Goal: Task Accomplishment & Management: Use online tool/utility

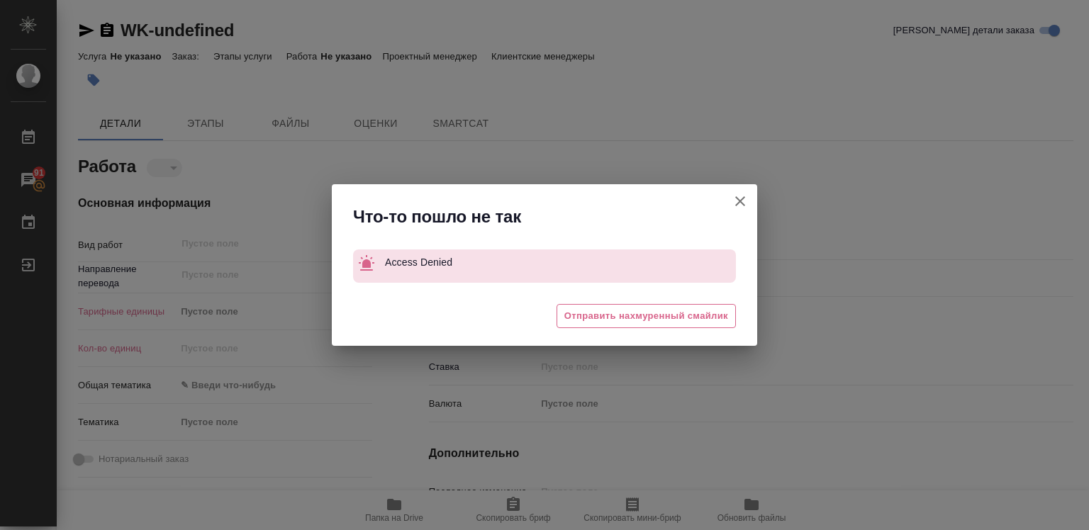
type textarea "x"
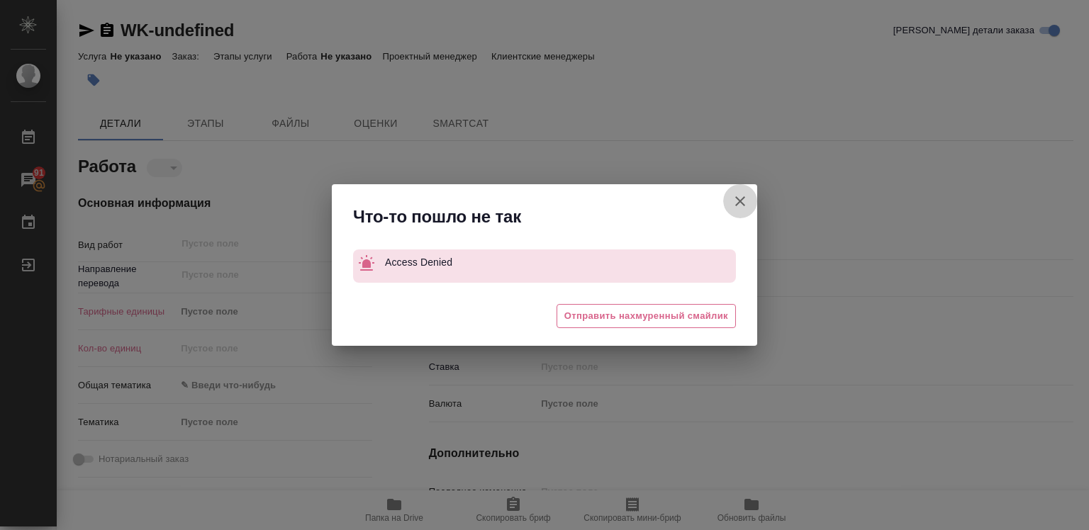
click at [741, 203] on icon "button" at bounding box center [740, 201] width 10 height 10
type textarea "x"
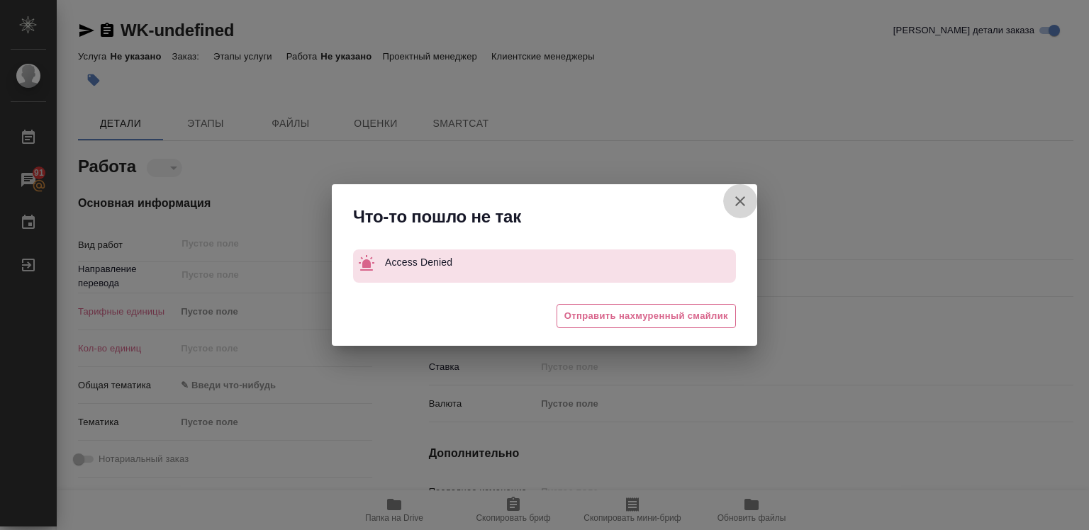
type textarea "x"
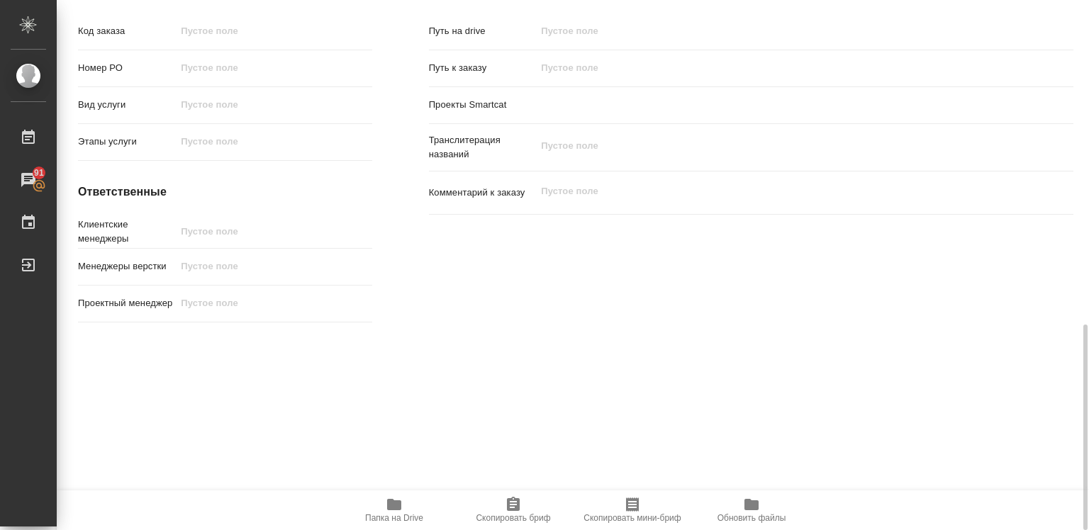
scroll to position [547, 0]
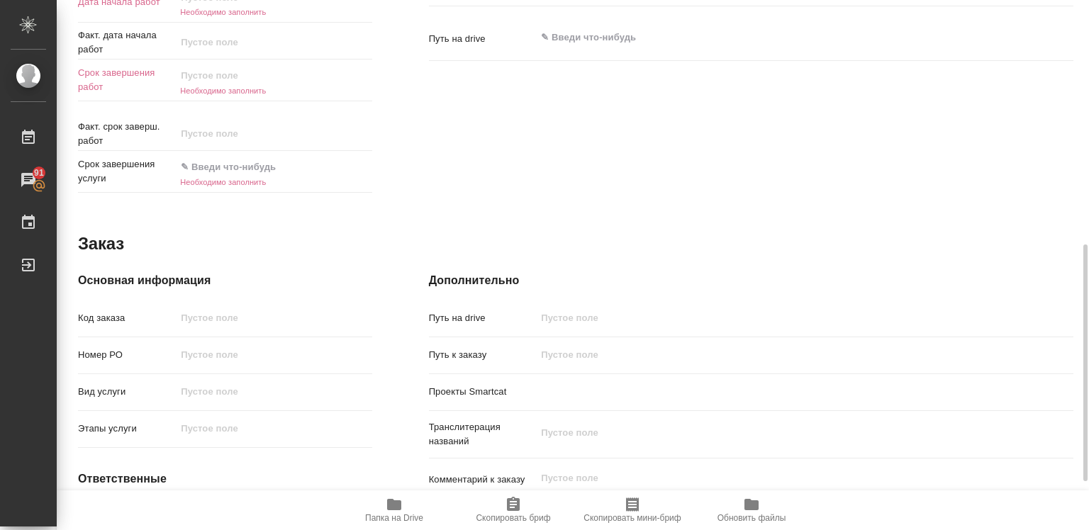
type textarea "x"
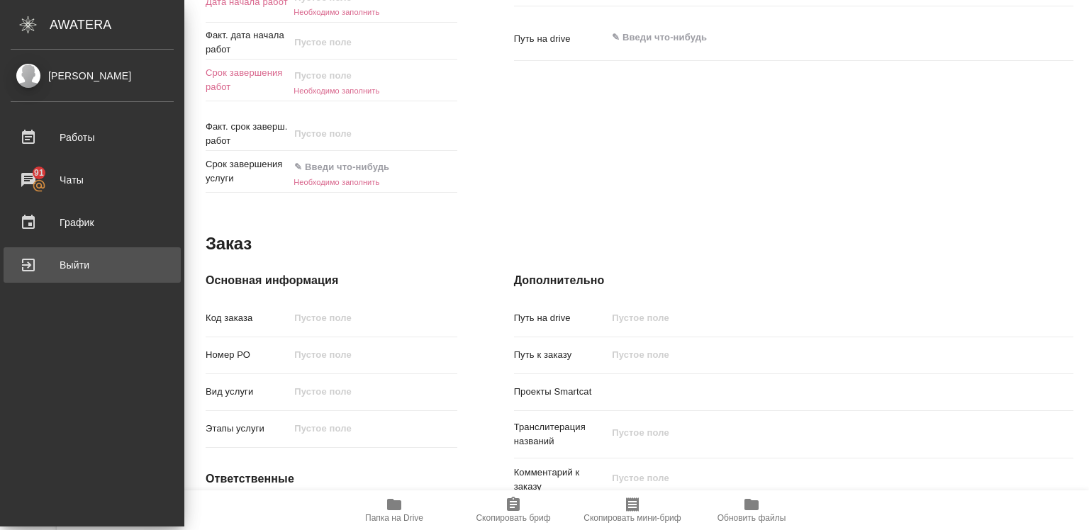
click at [85, 270] on div "Выйти" at bounding box center [92, 264] width 163 height 21
type textarea "x"
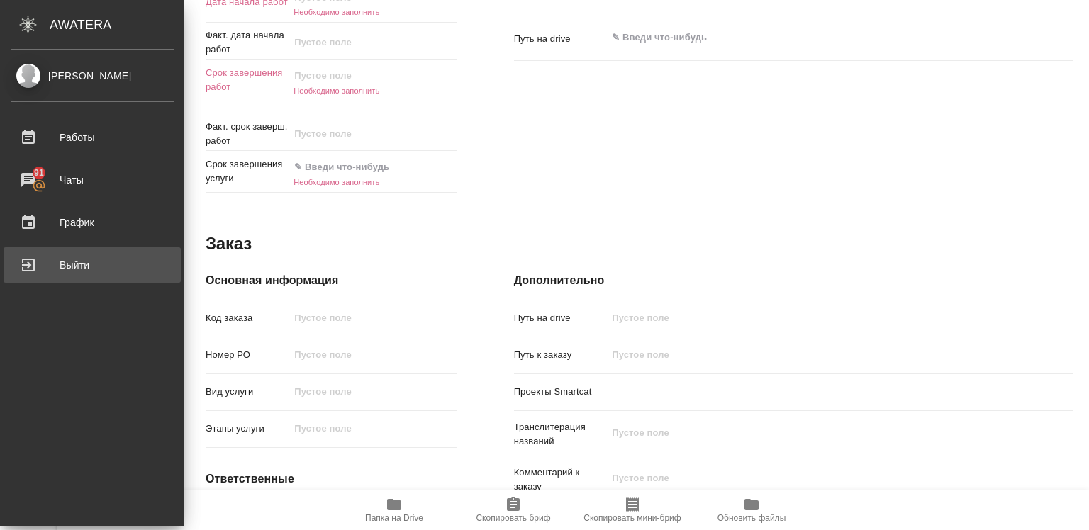
type textarea "x"
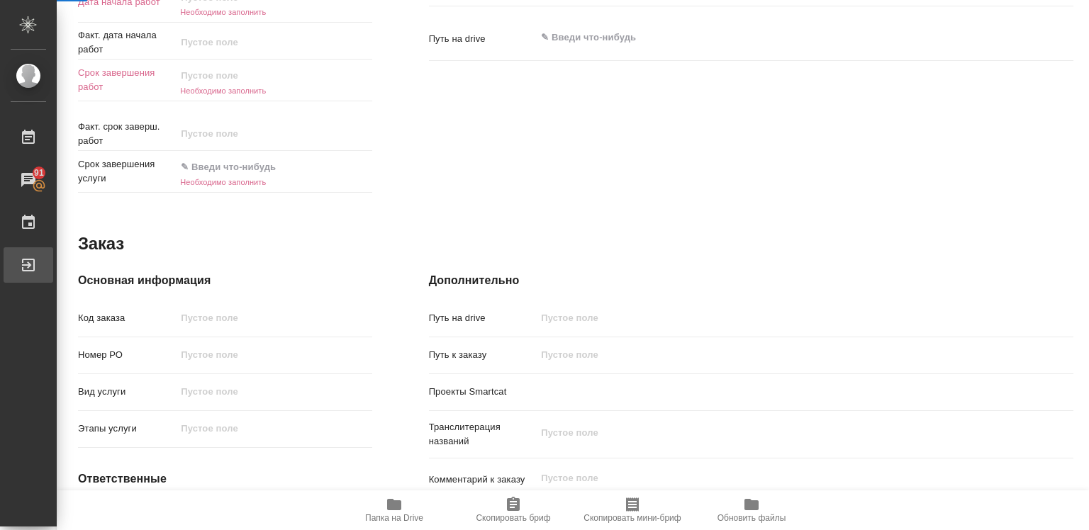
click at [28, 270] on div "Выйти" at bounding box center [10, 264] width 35 height 21
type textarea "x"
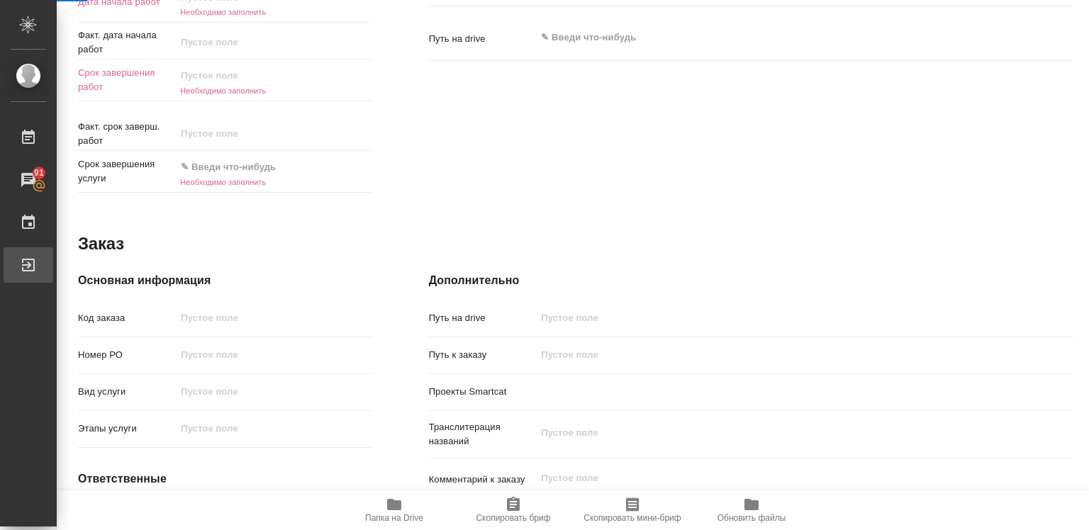
type textarea "x"
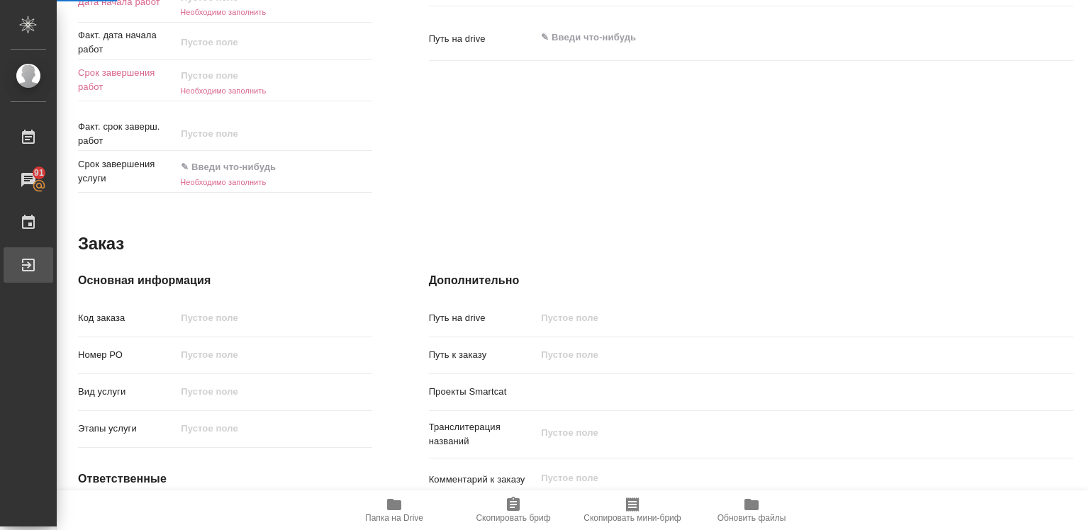
type textarea "x"
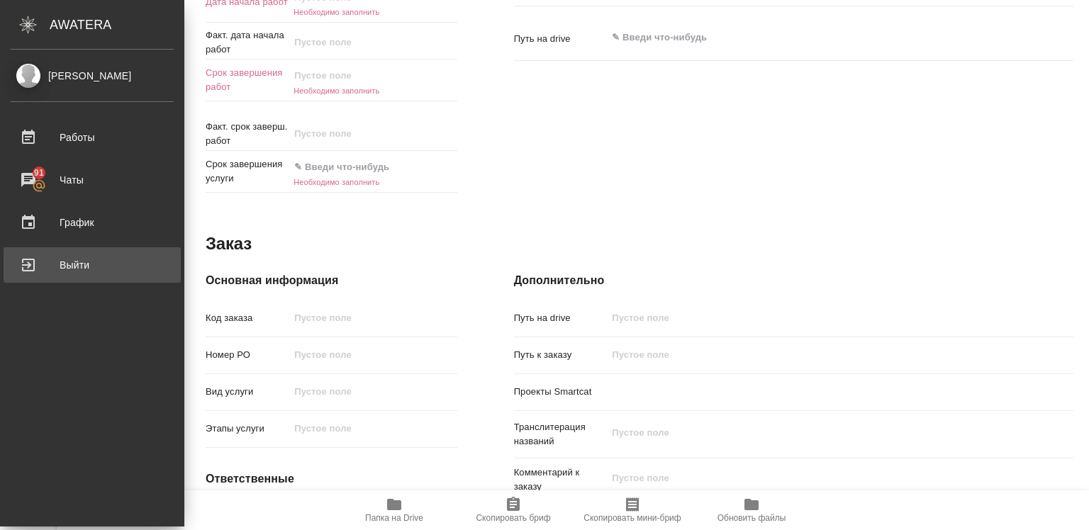
click at [60, 260] on div "Выйти" at bounding box center [92, 264] width 163 height 21
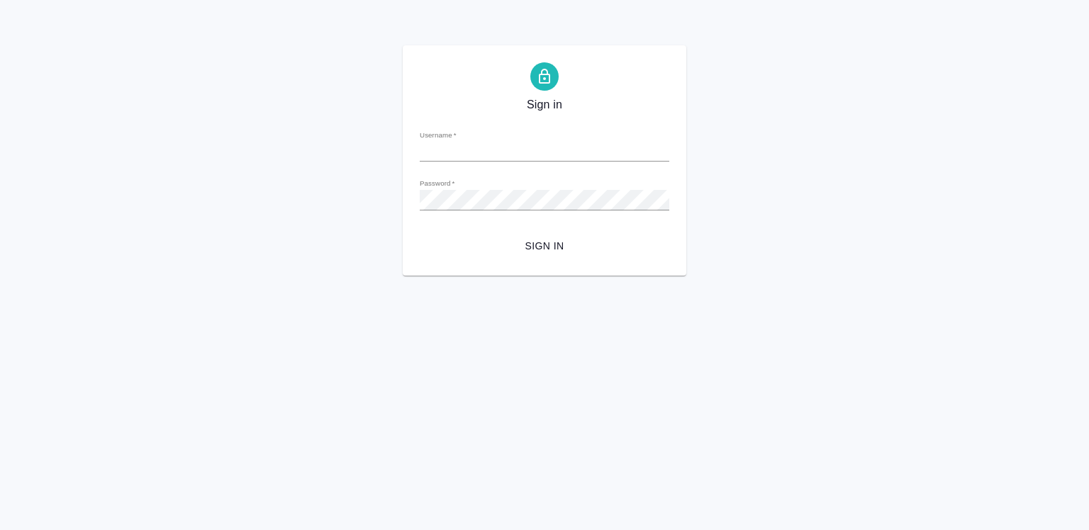
type input "r.diussembayeva@awatera.com"
click at [527, 245] on span "Sign in" at bounding box center [544, 246] width 227 height 18
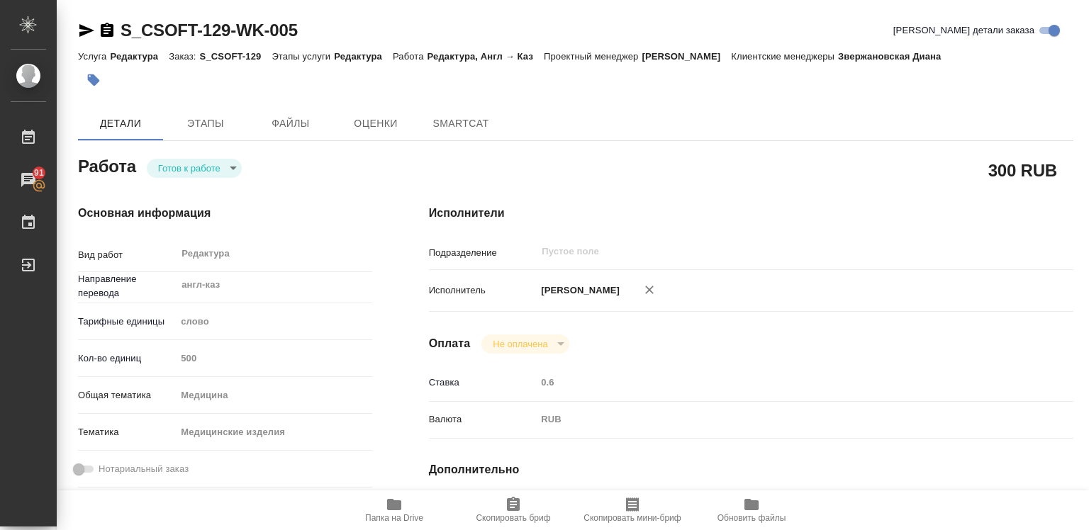
type textarea "x"
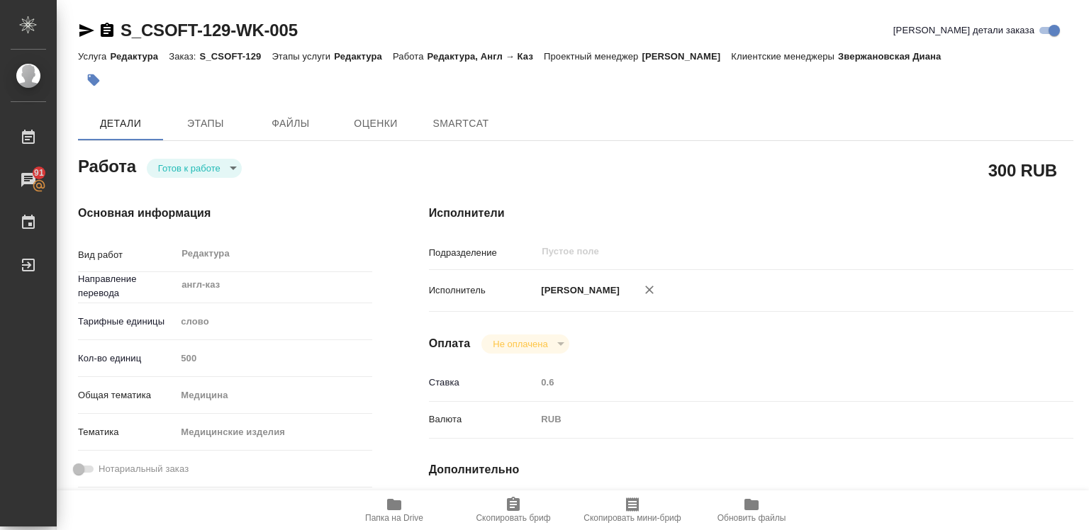
type textarea "x"
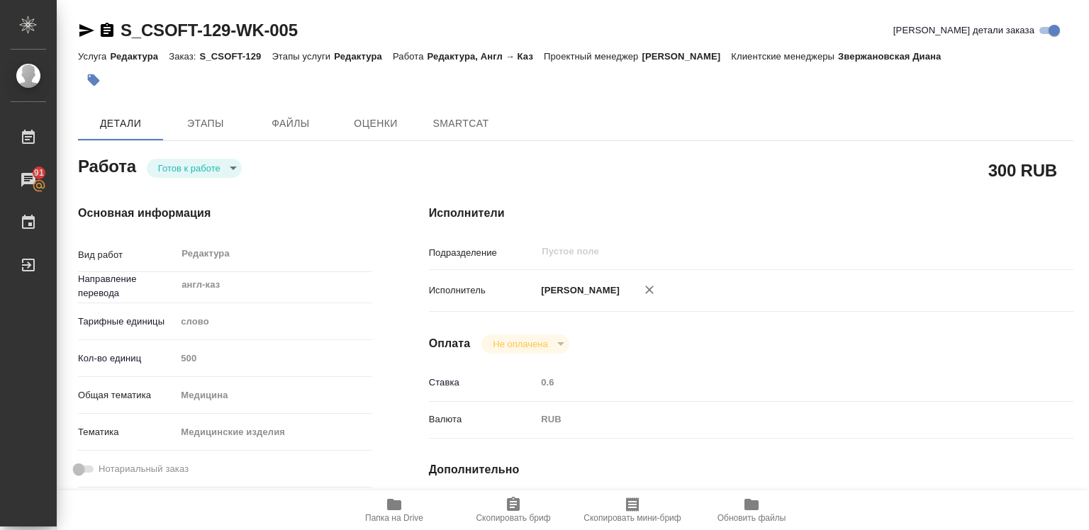
type textarea "x"
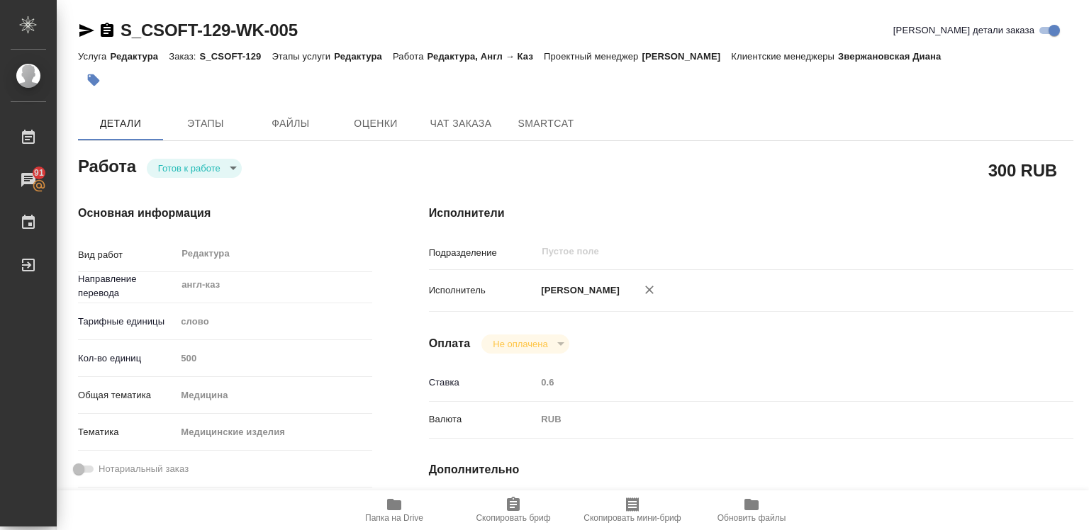
type textarea "x"
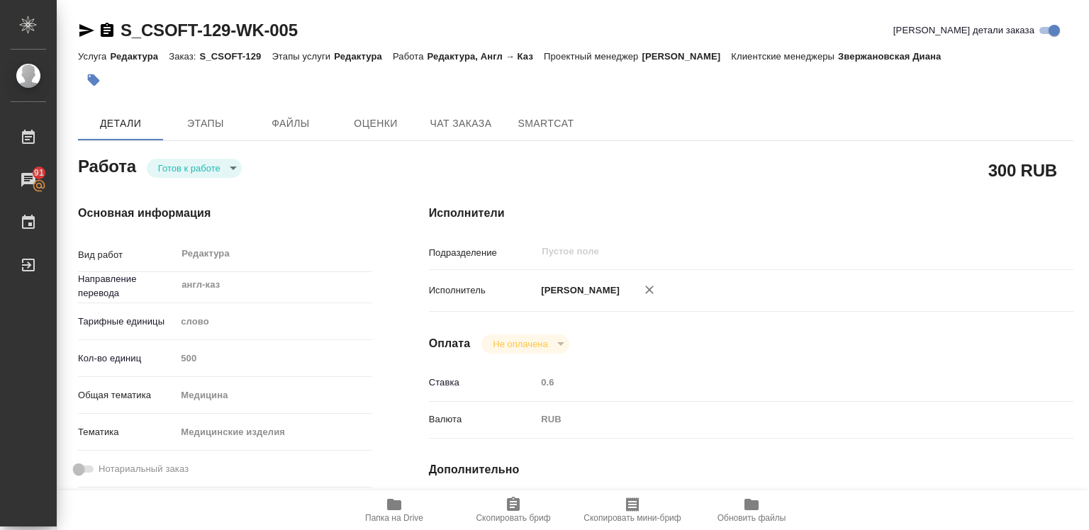
type textarea "x"
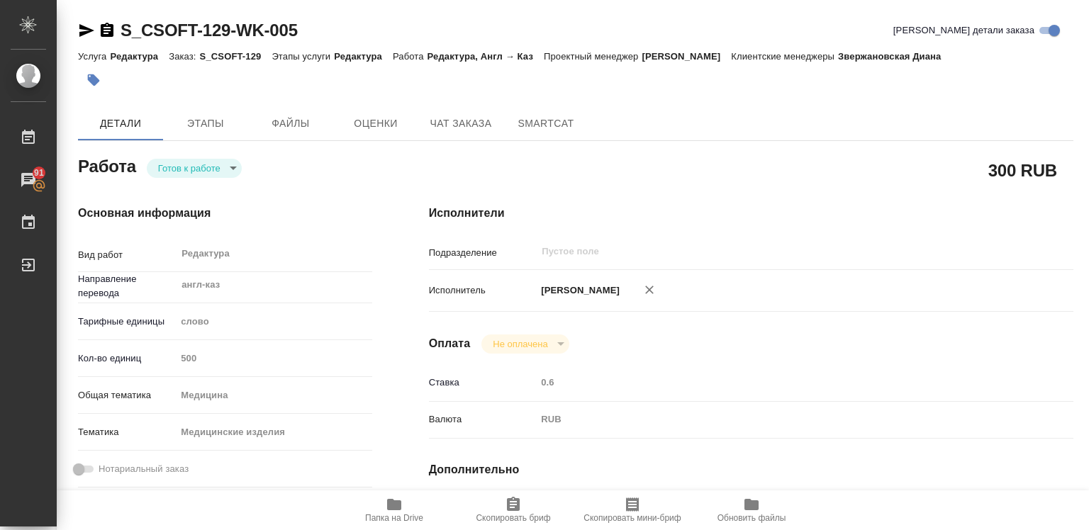
type textarea "x"
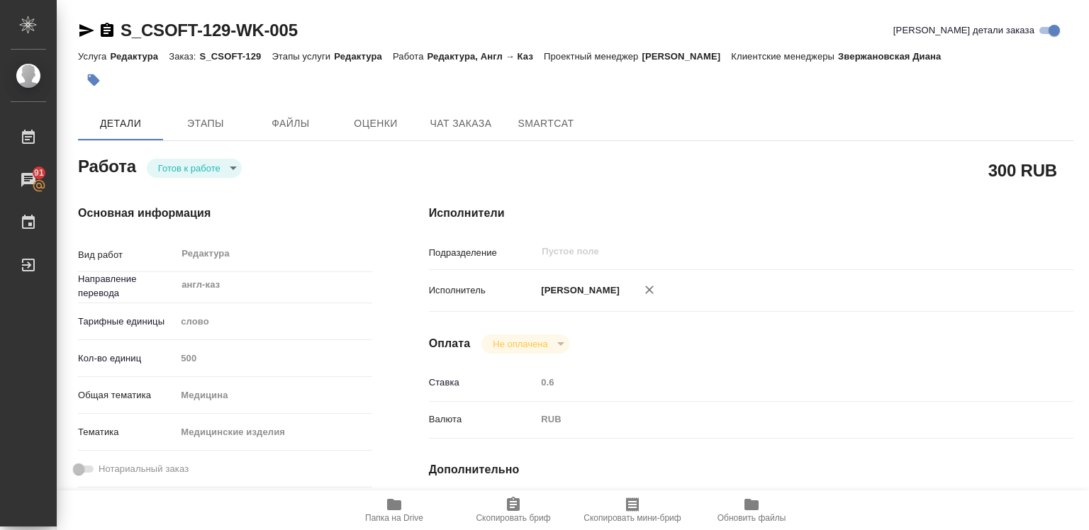
type textarea "x"
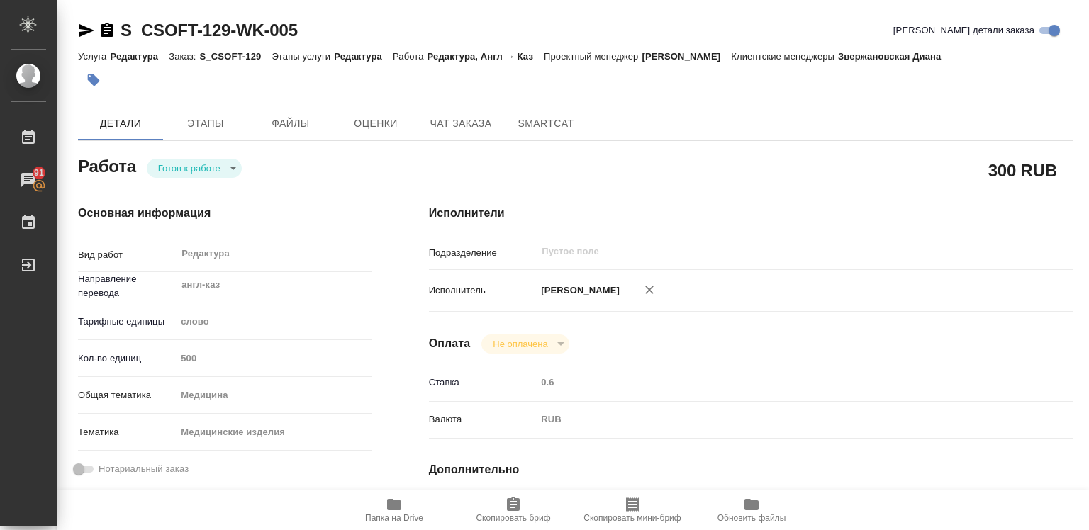
type textarea "x"
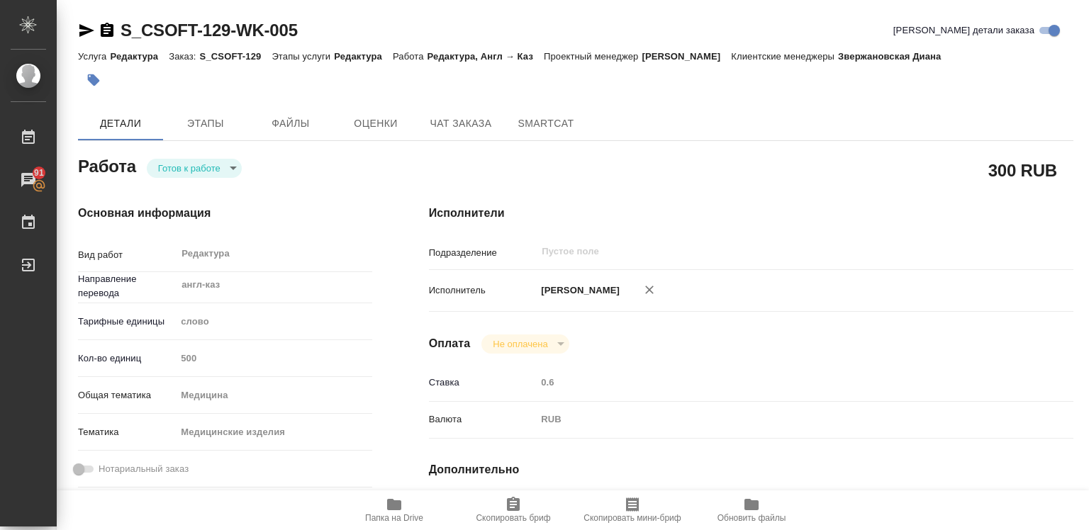
type textarea "x"
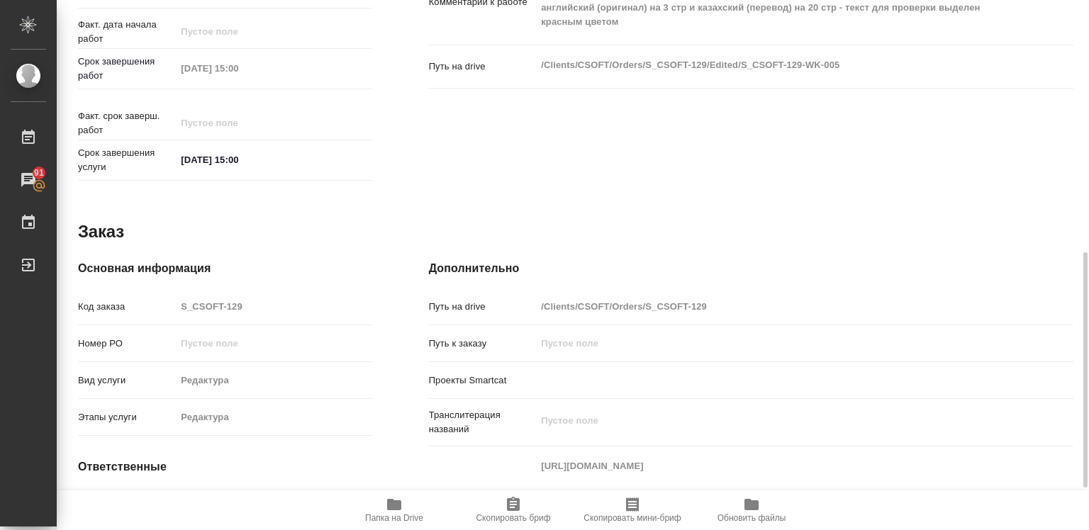
scroll to position [662, 0]
